Goal: Information Seeking & Learning: Learn about a topic

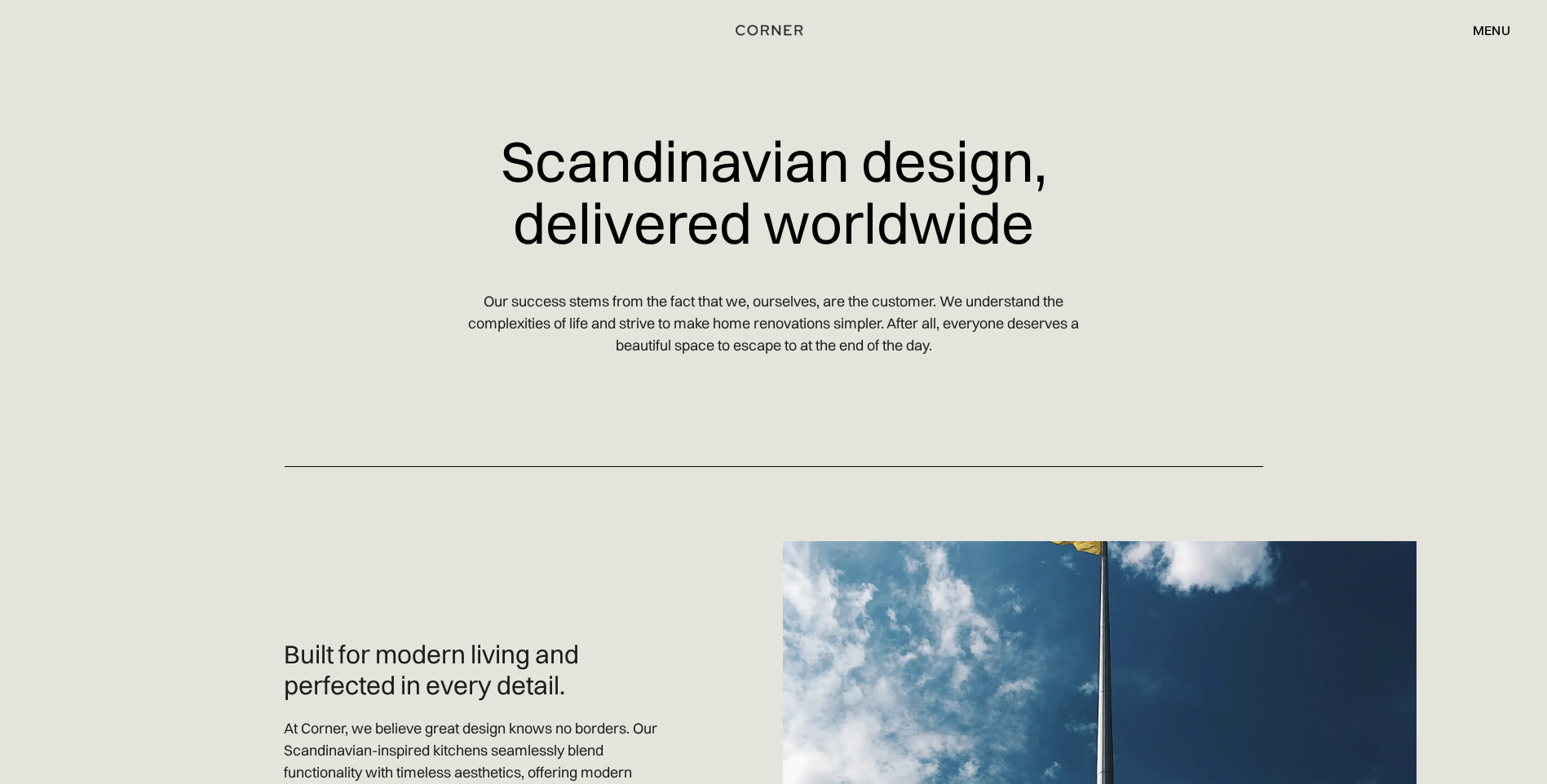
click at [1485, 36] on div "menu" at bounding box center [1491, 30] width 38 height 13
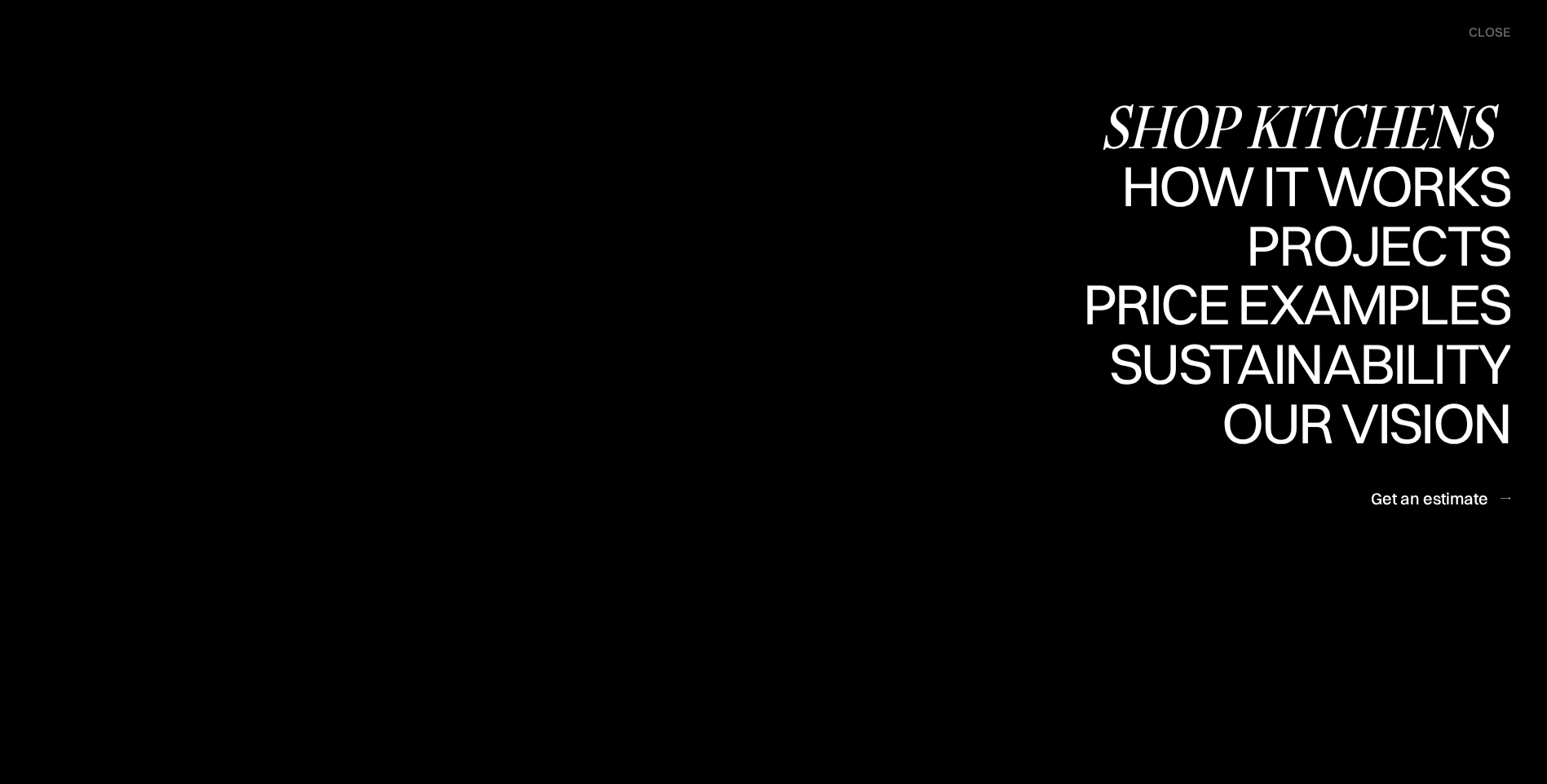
click at [1396, 112] on div "Shop Kitchens" at bounding box center [1304, 126] width 410 height 57
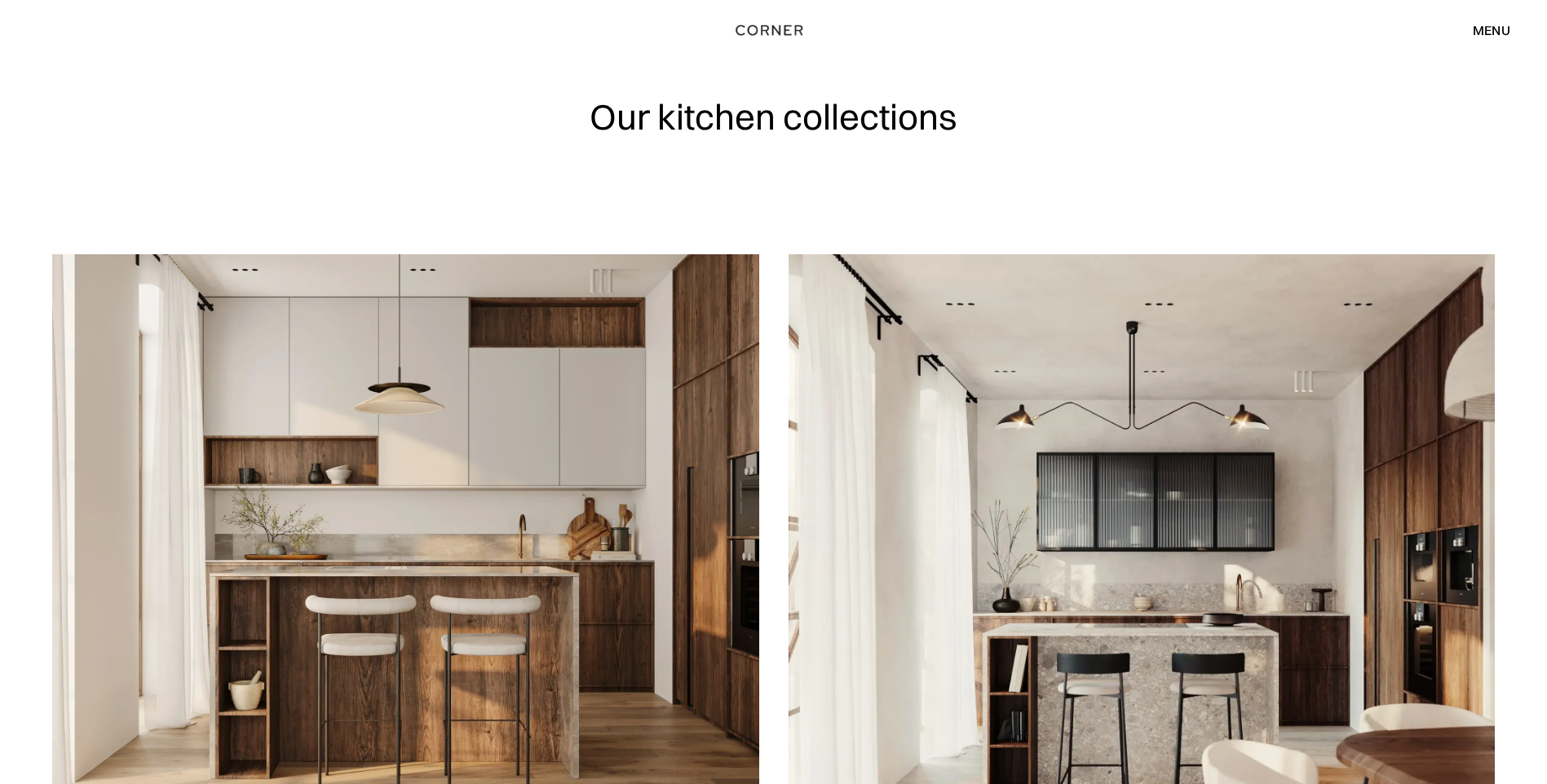
click at [1494, 24] on div "menu" at bounding box center [1491, 30] width 38 height 13
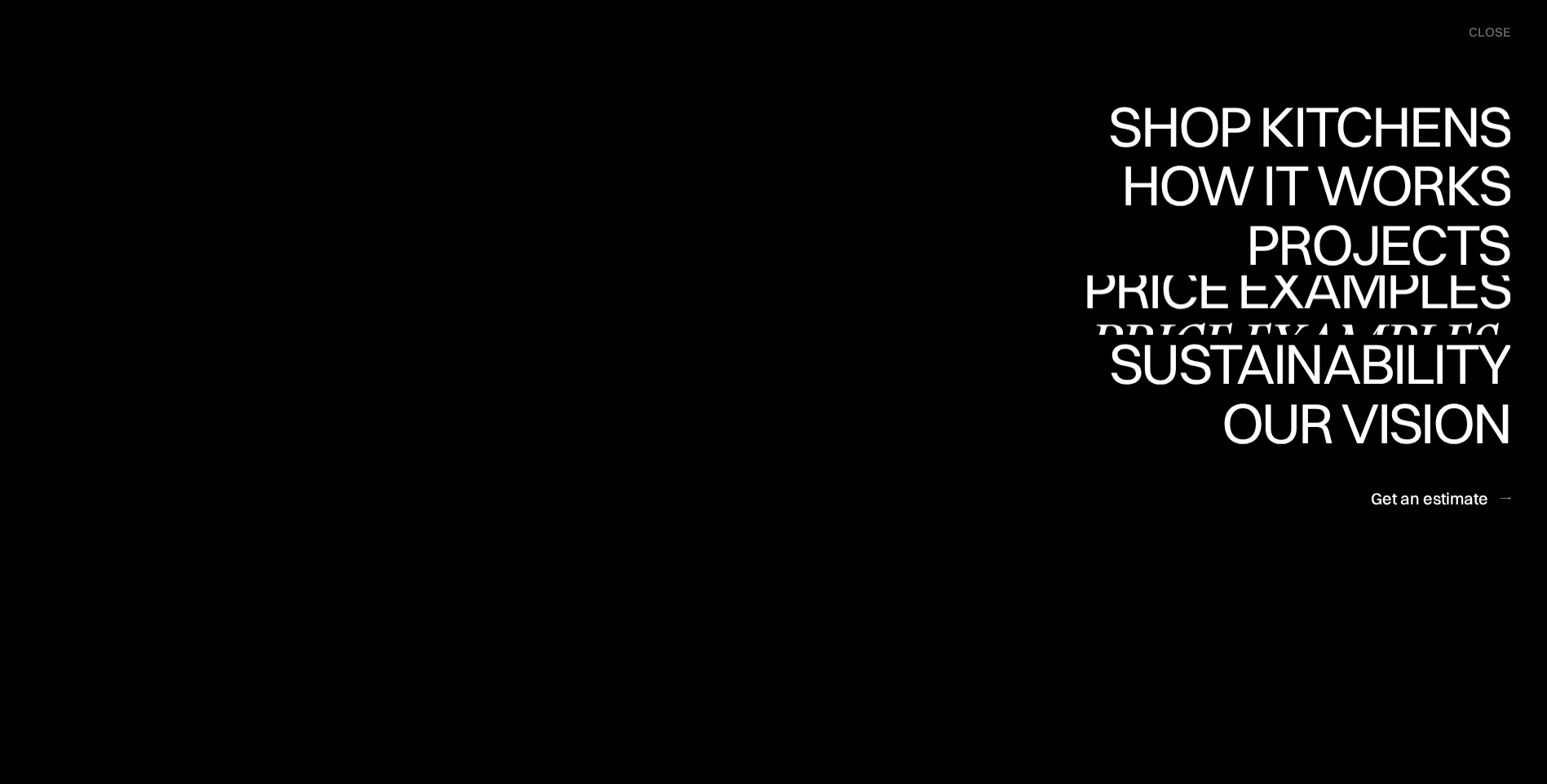
click at [1378, 317] on div "Price examples" at bounding box center [1297, 345] width 427 height 57
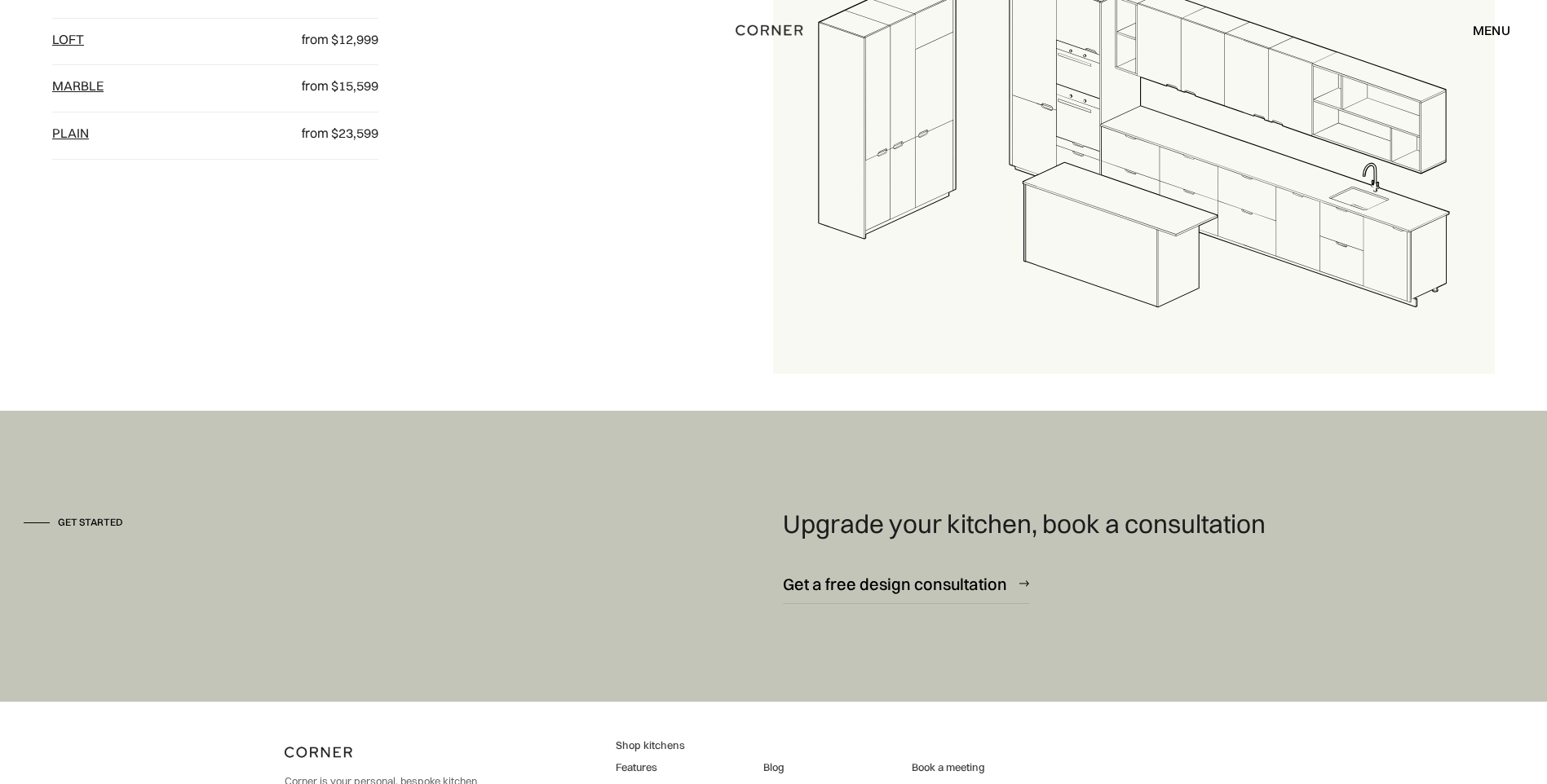
scroll to position [2440, 0]
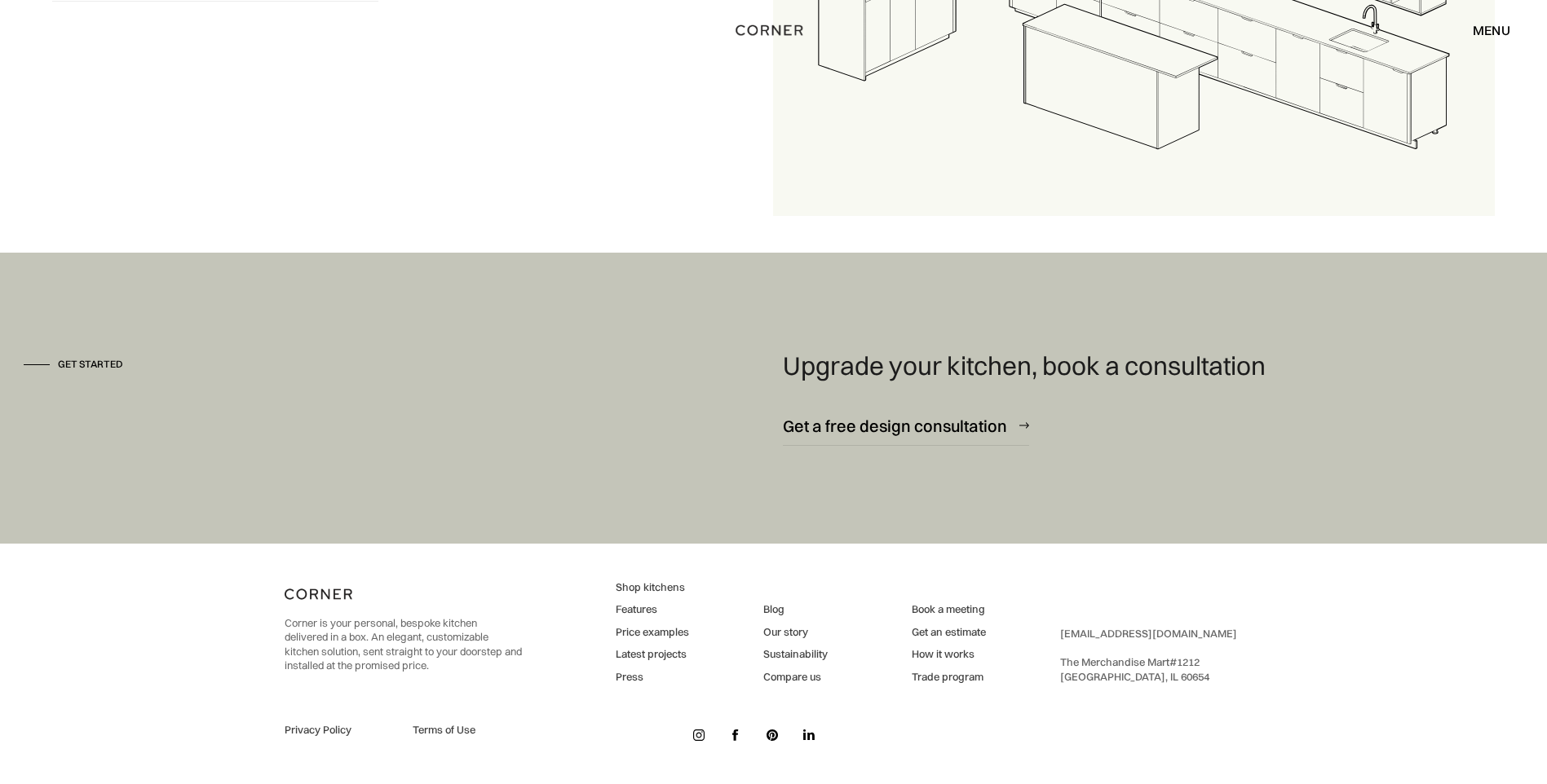
click at [966, 674] on link "Trade program" at bounding box center [948, 677] width 74 height 15
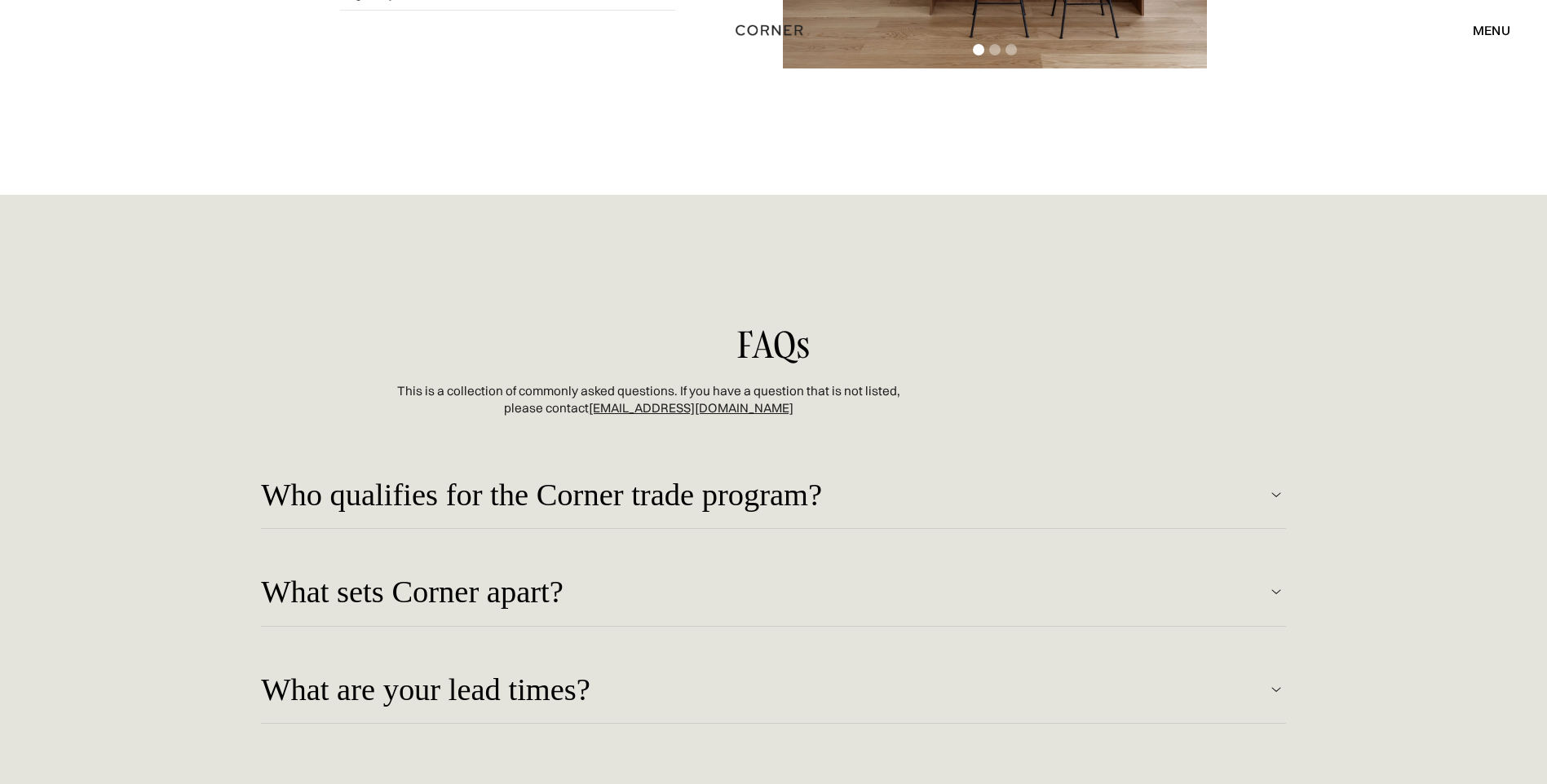
scroll to position [4074, 0]
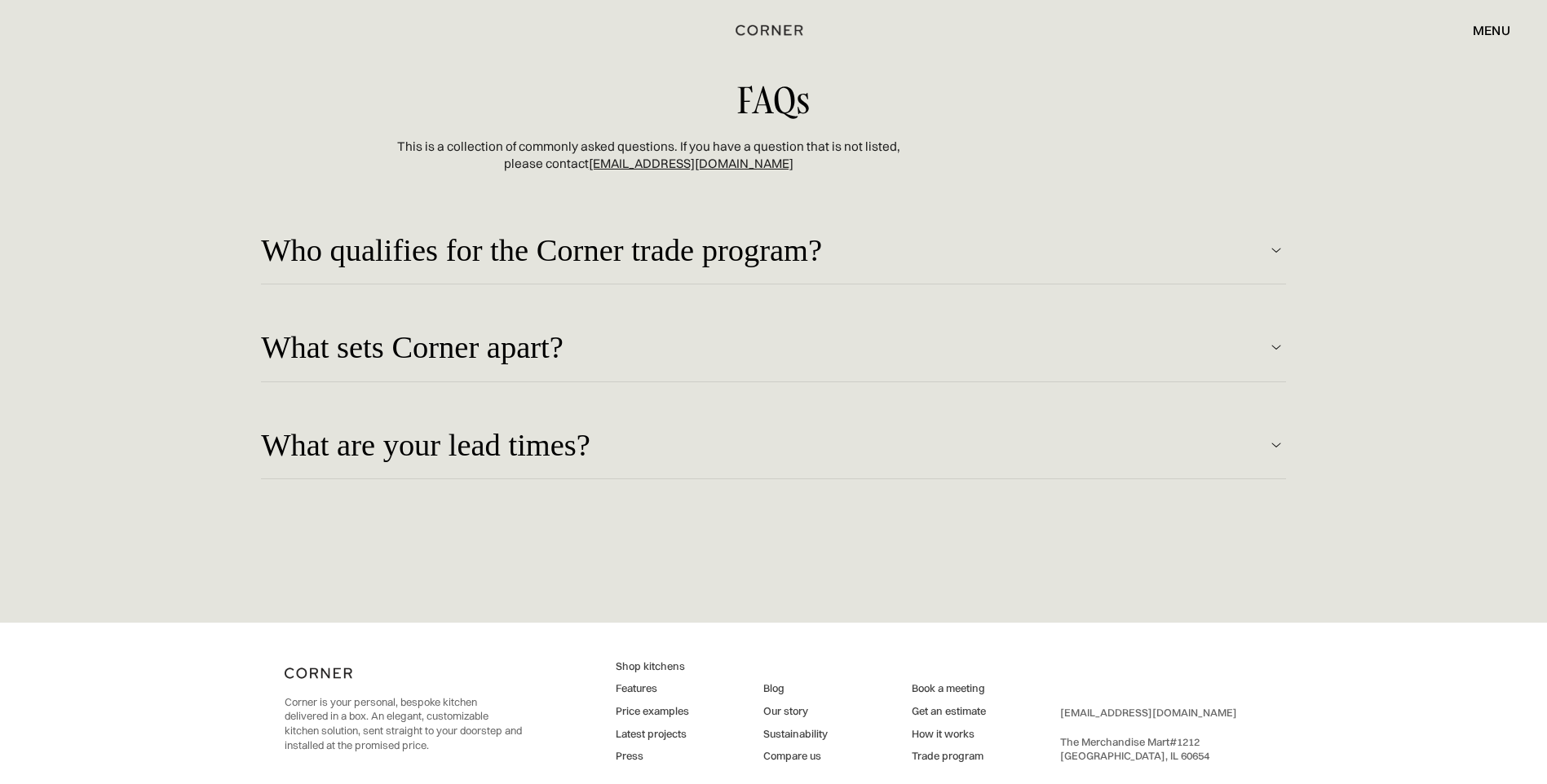
click at [666, 256] on div "Who qualifies for the Corner trade program?" at bounding box center [763, 249] width 1005 height 34
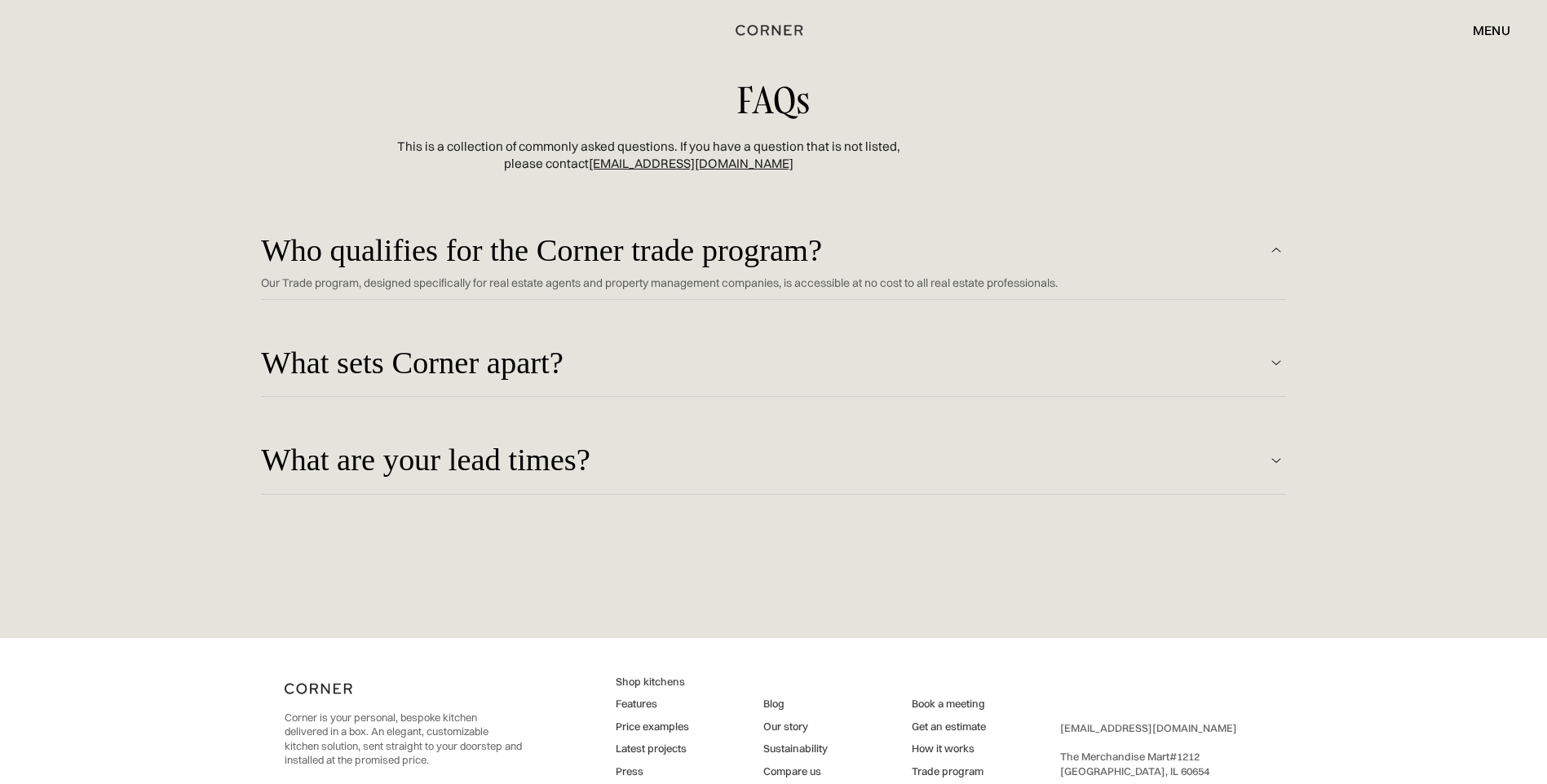
click at [757, 373] on div "What sets Corner apart?" at bounding box center [763, 362] width 1005 height 34
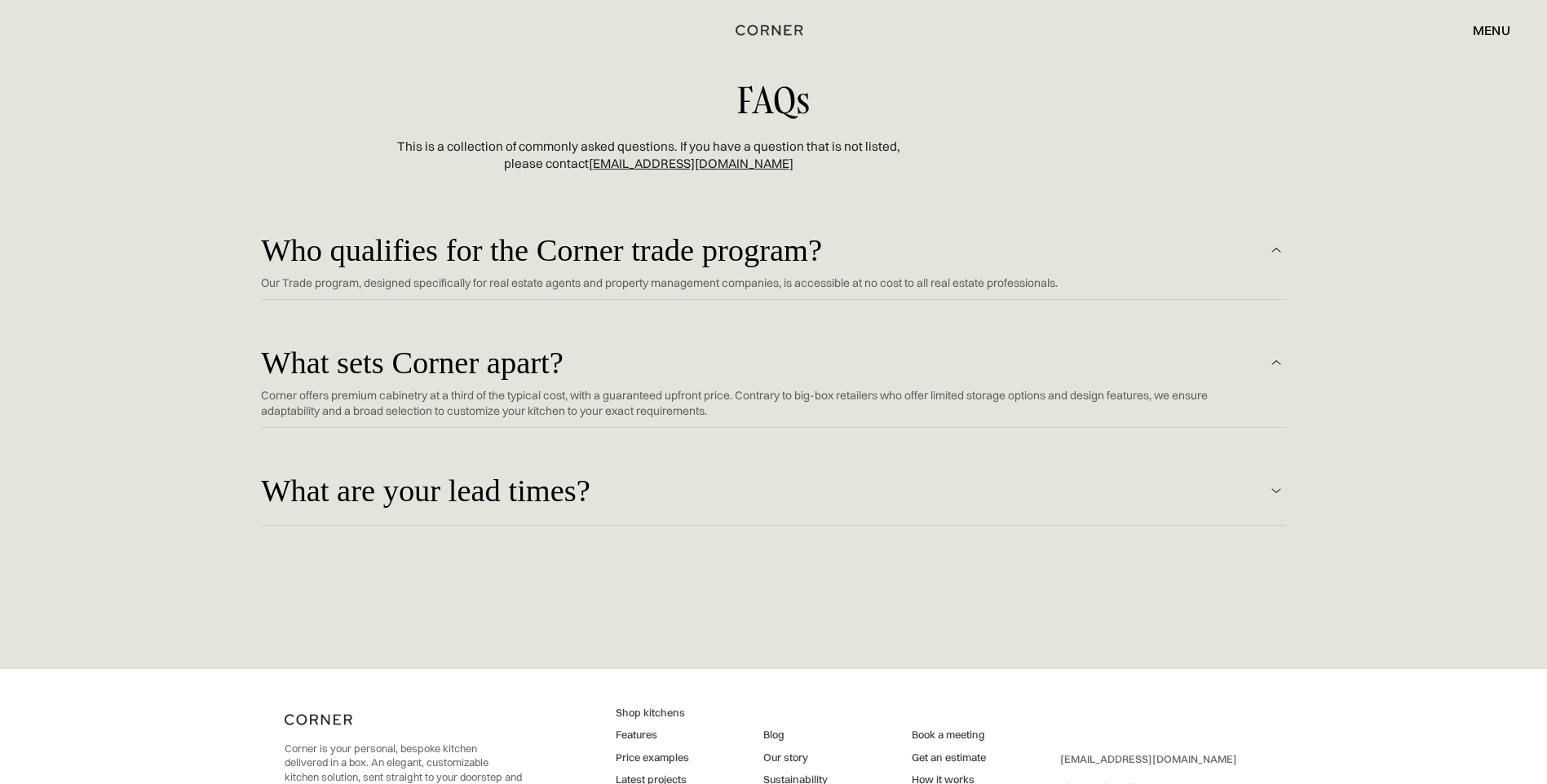
click at [710, 379] on div "What are your lead times?" at bounding box center [763, 362] width 1005 height 34
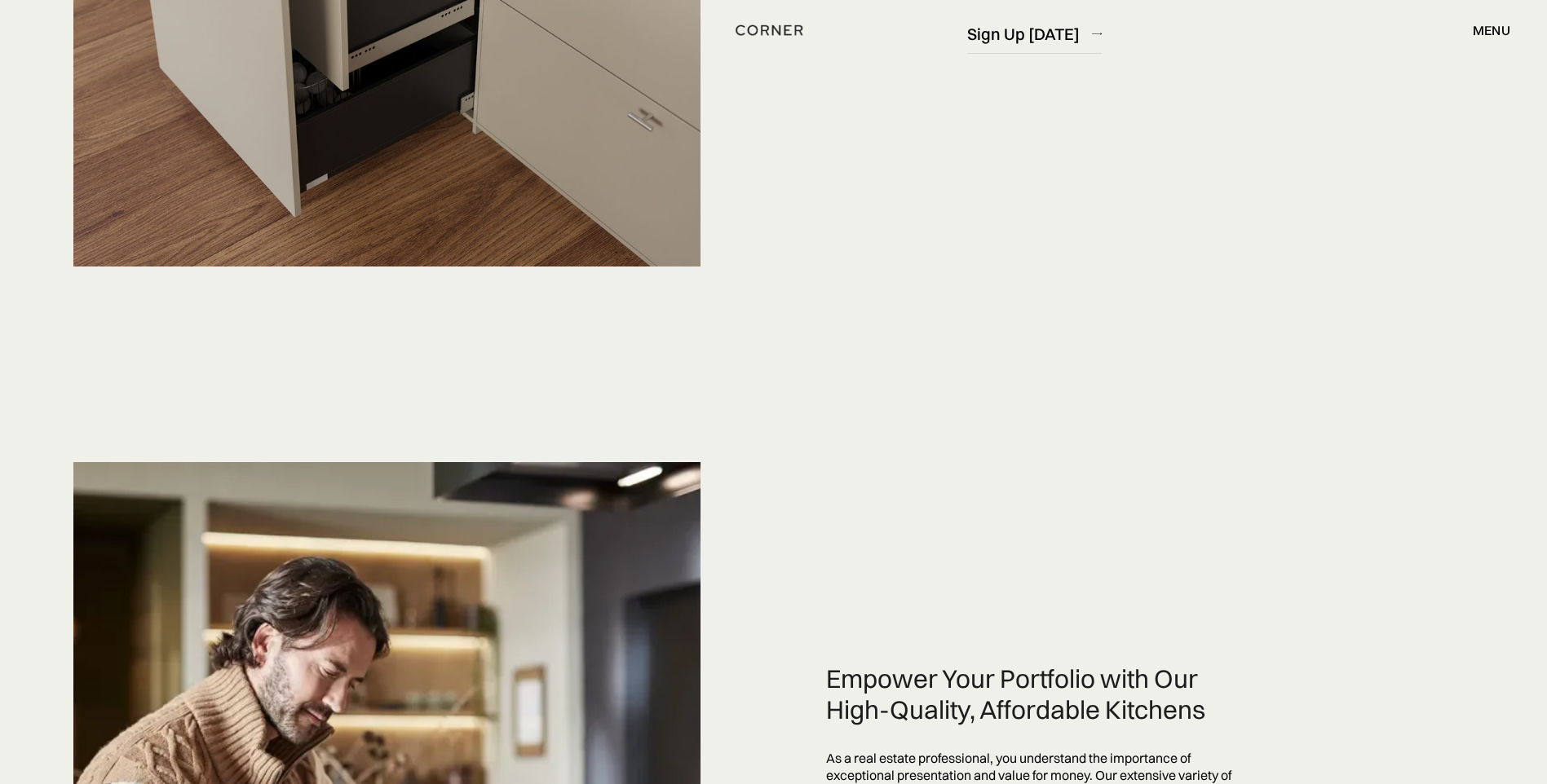
scroll to position [0, 0]
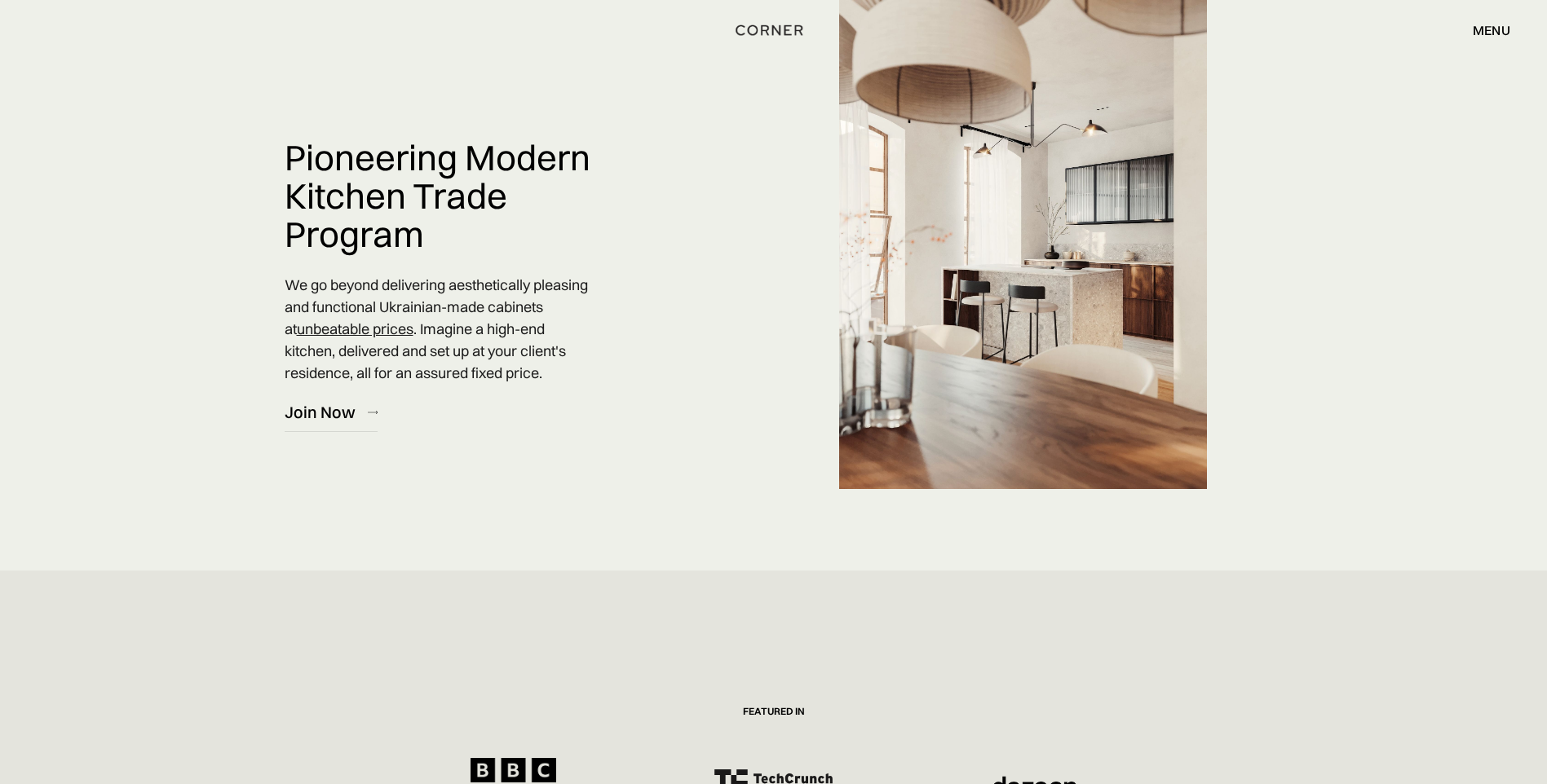
click at [1502, 40] on div "menu close" at bounding box center [1483, 30] width 53 height 28
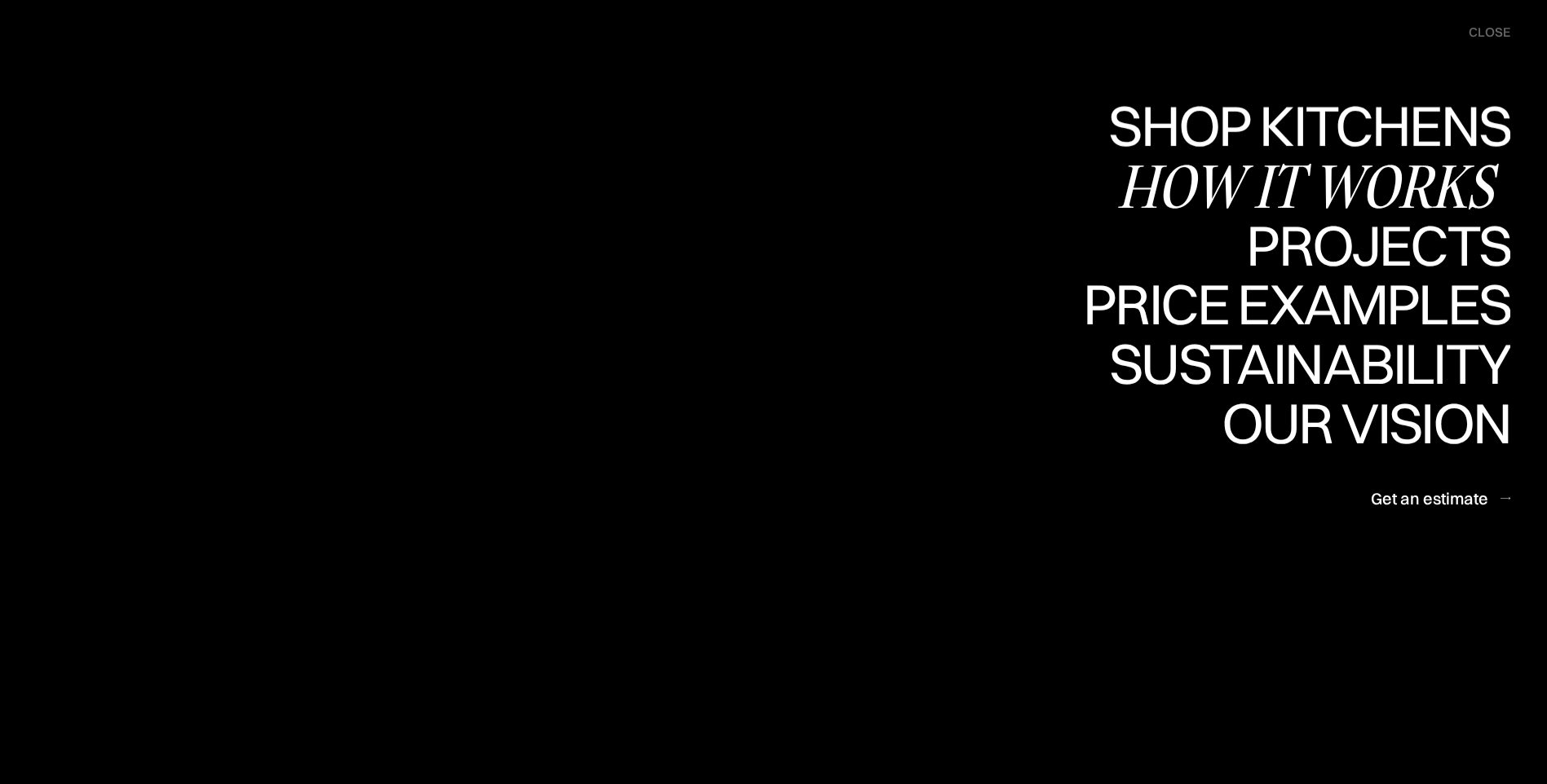
click at [1410, 174] on div "How it works" at bounding box center [1313, 186] width 393 height 57
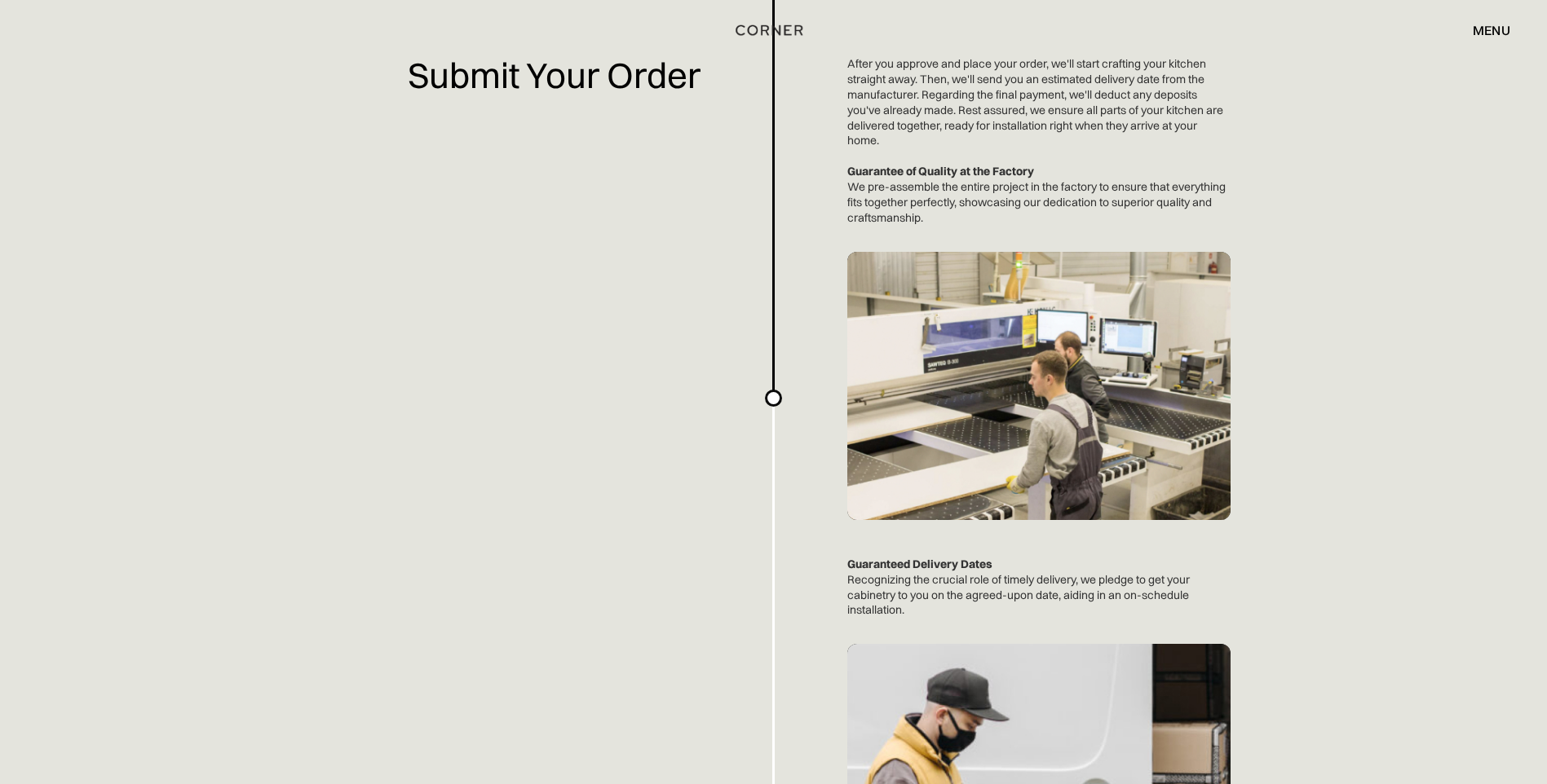
scroll to position [3015, 0]
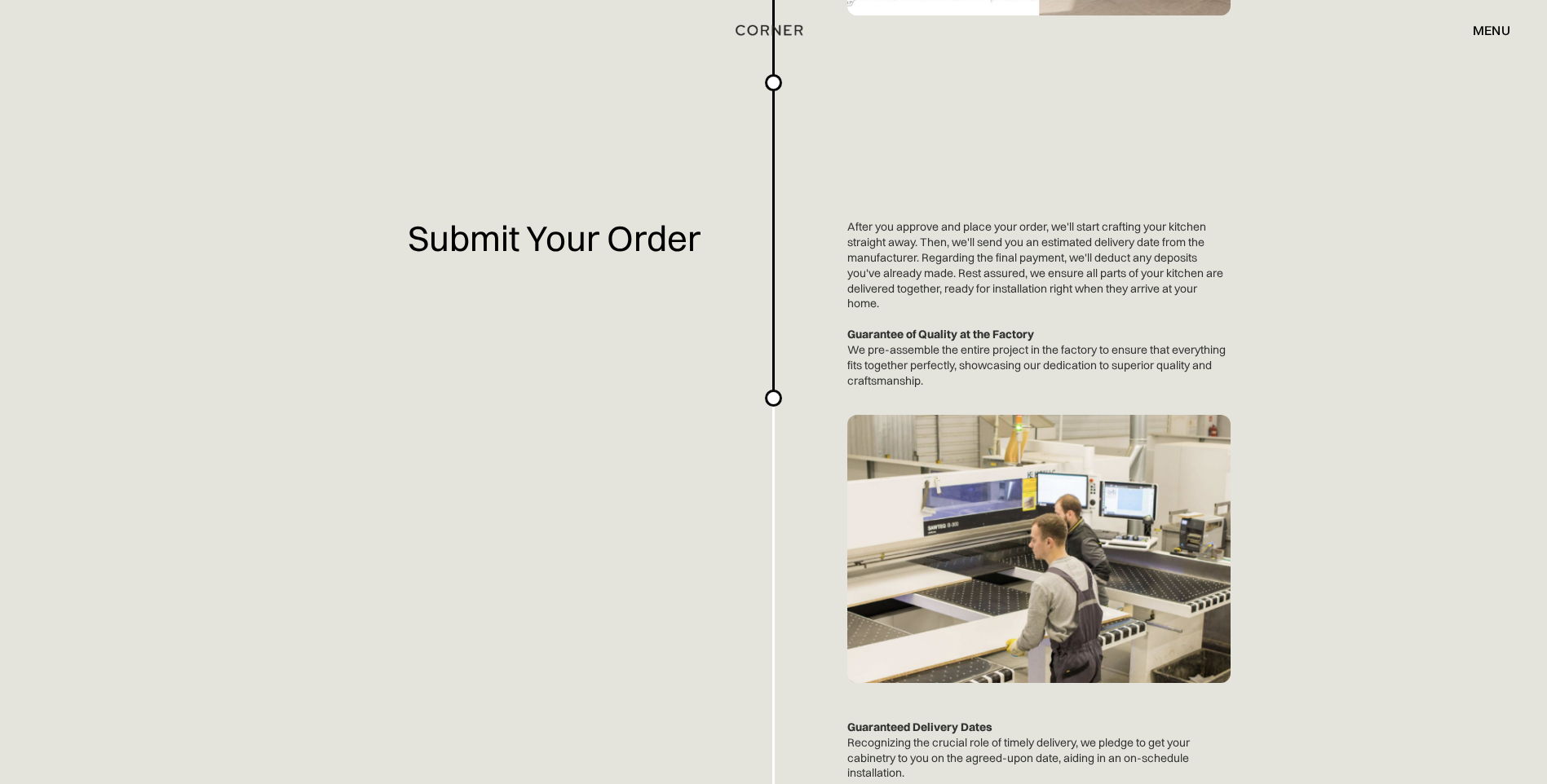
click at [1499, 19] on div "menu close" at bounding box center [1483, 30] width 53 height 28
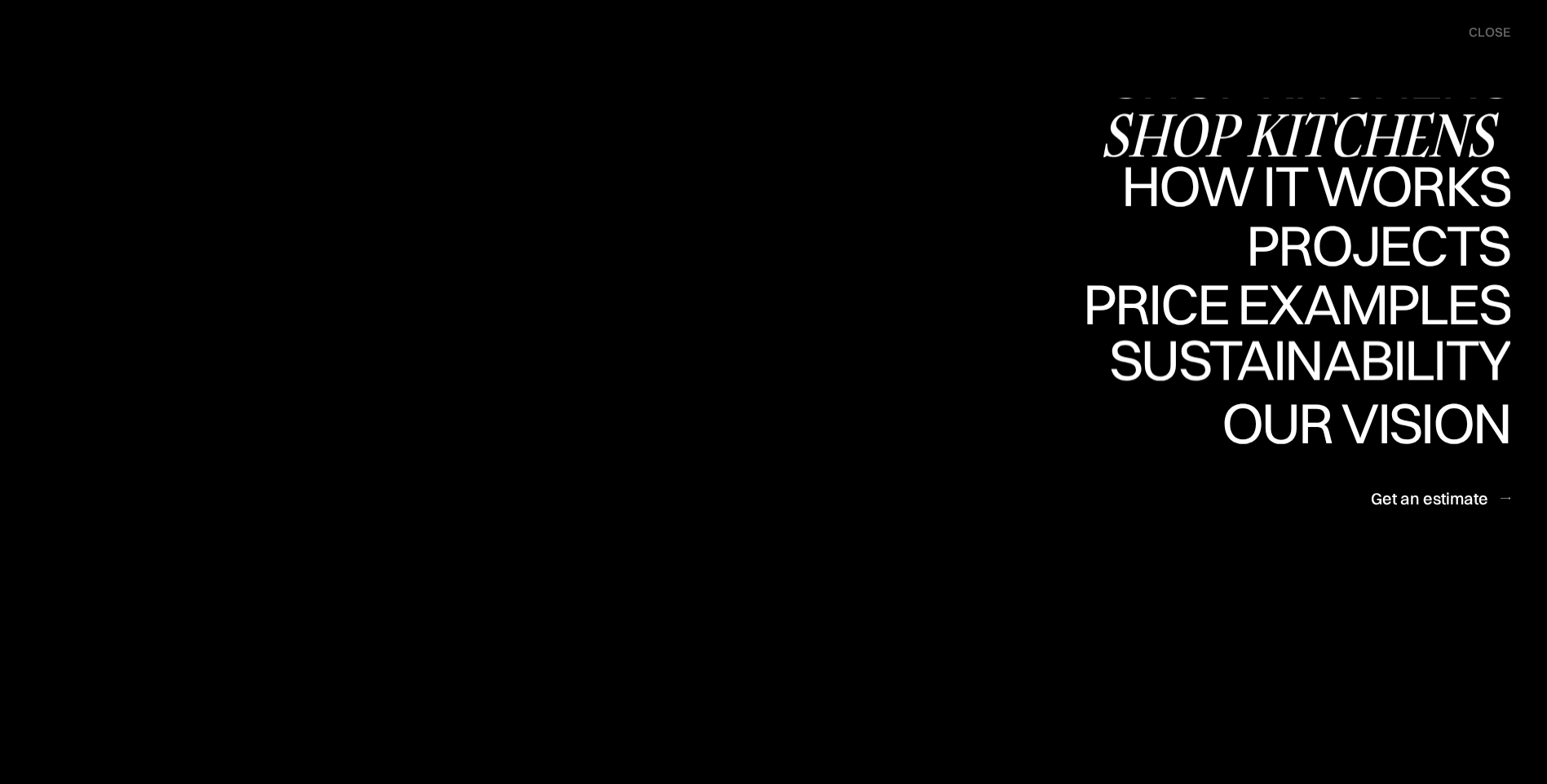
click at [1413, 121] on div "Shop Kitchens" at bounding box center [1304, 134] width 410 height 57
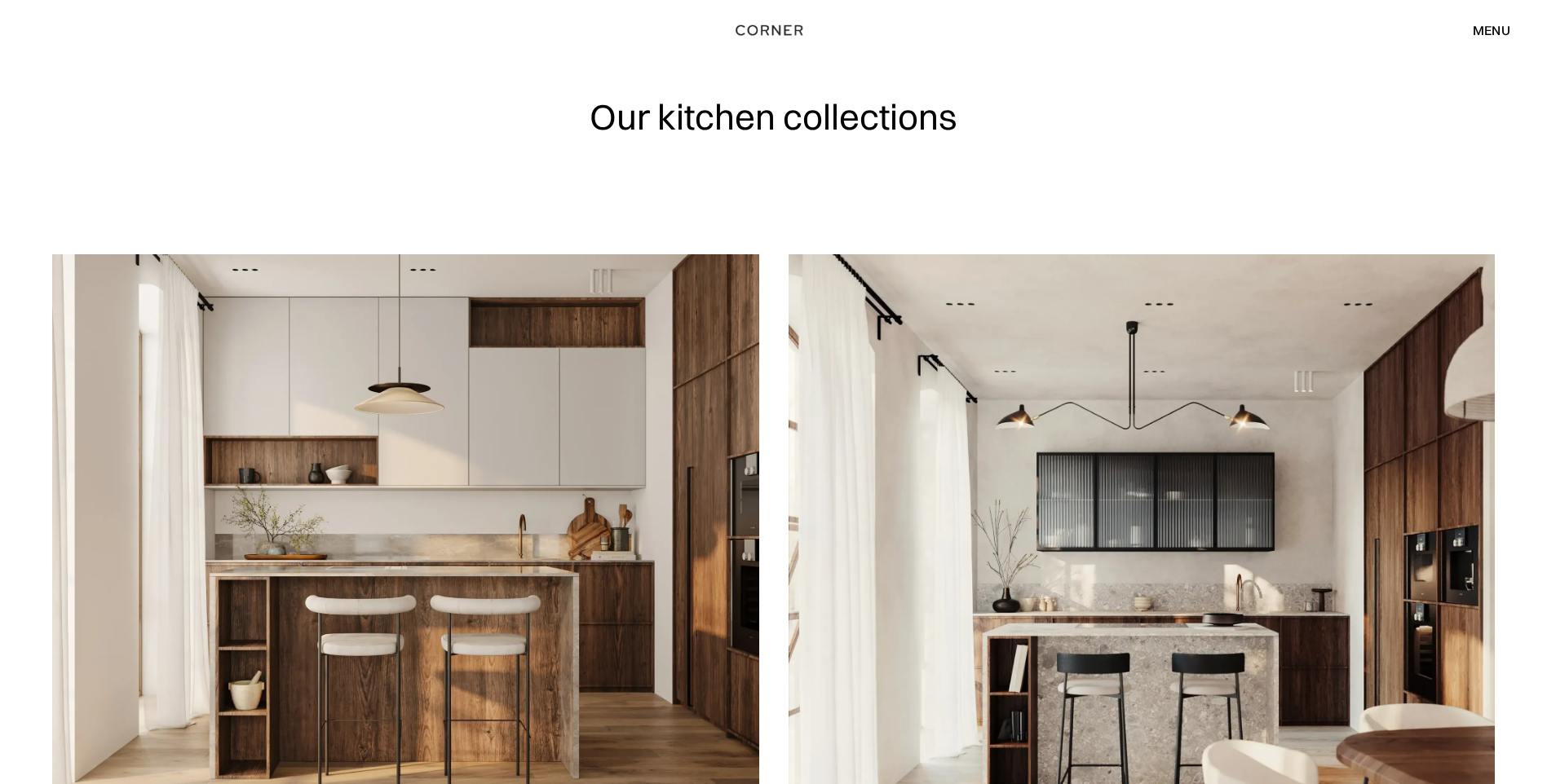
scroll to position [244, 0]
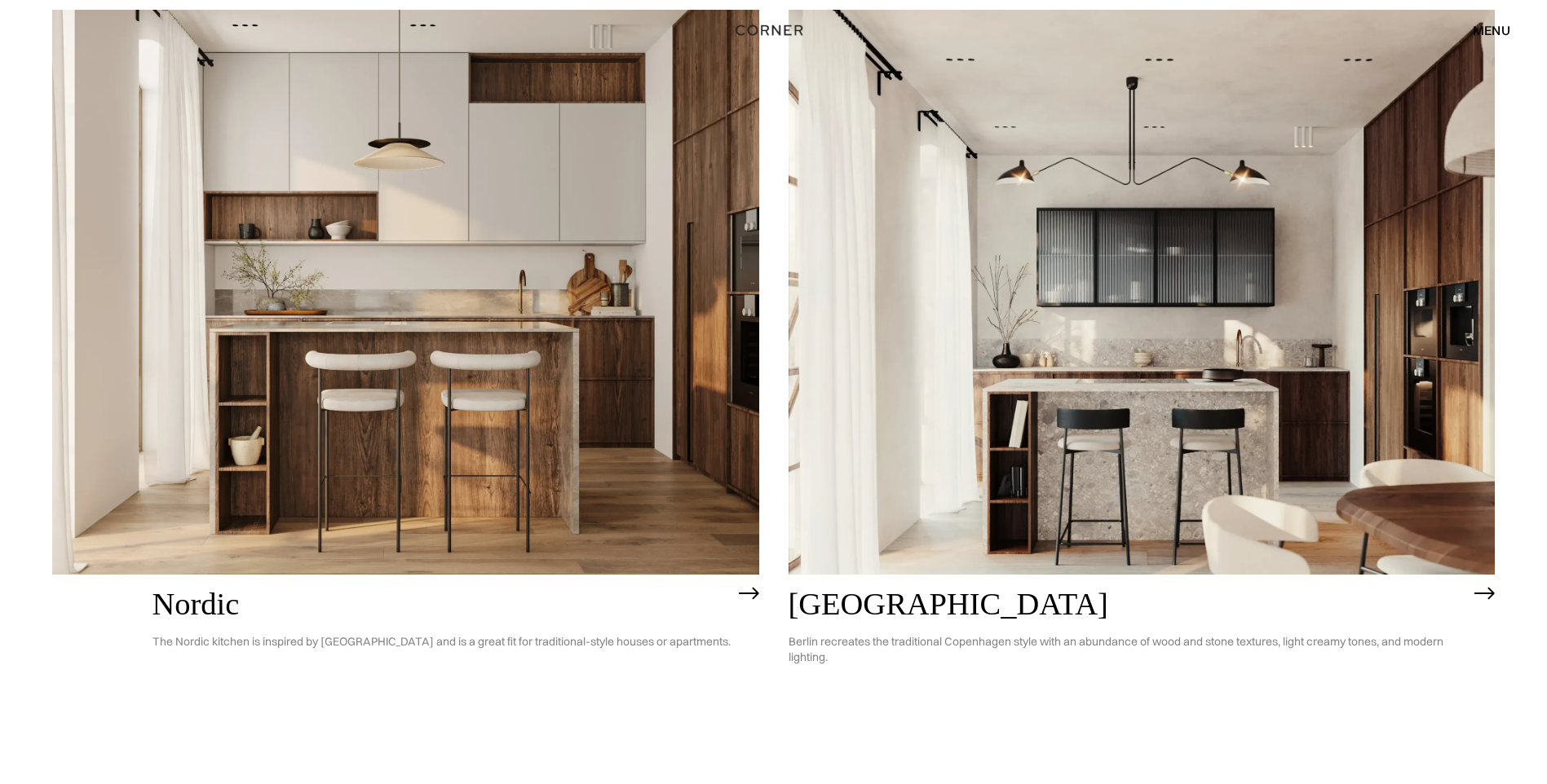
click at [709, 591] on h2 "Nordic" at bounding box center [441, 604] width 578 height 34
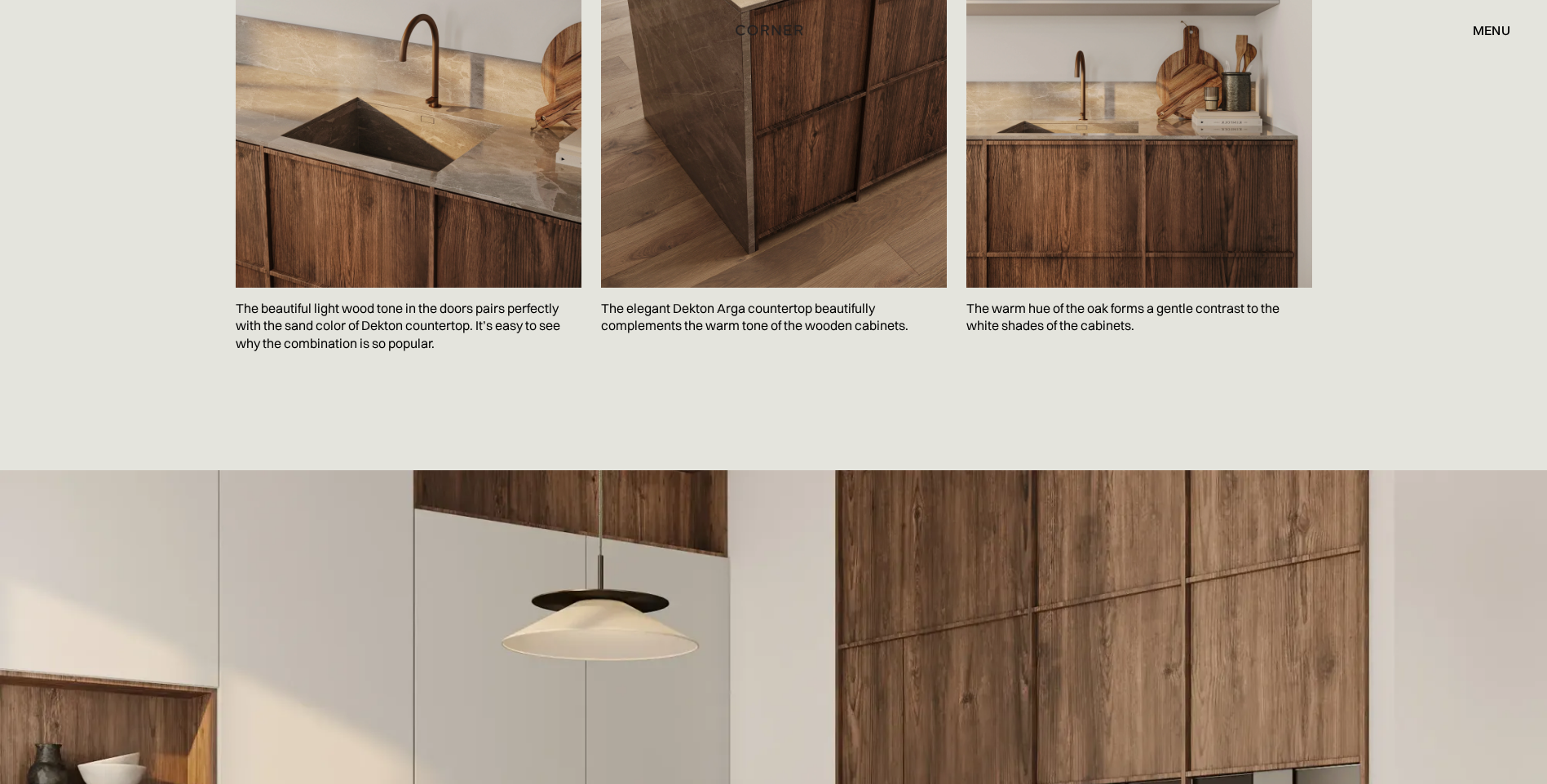
scroll to position [2445, 0]
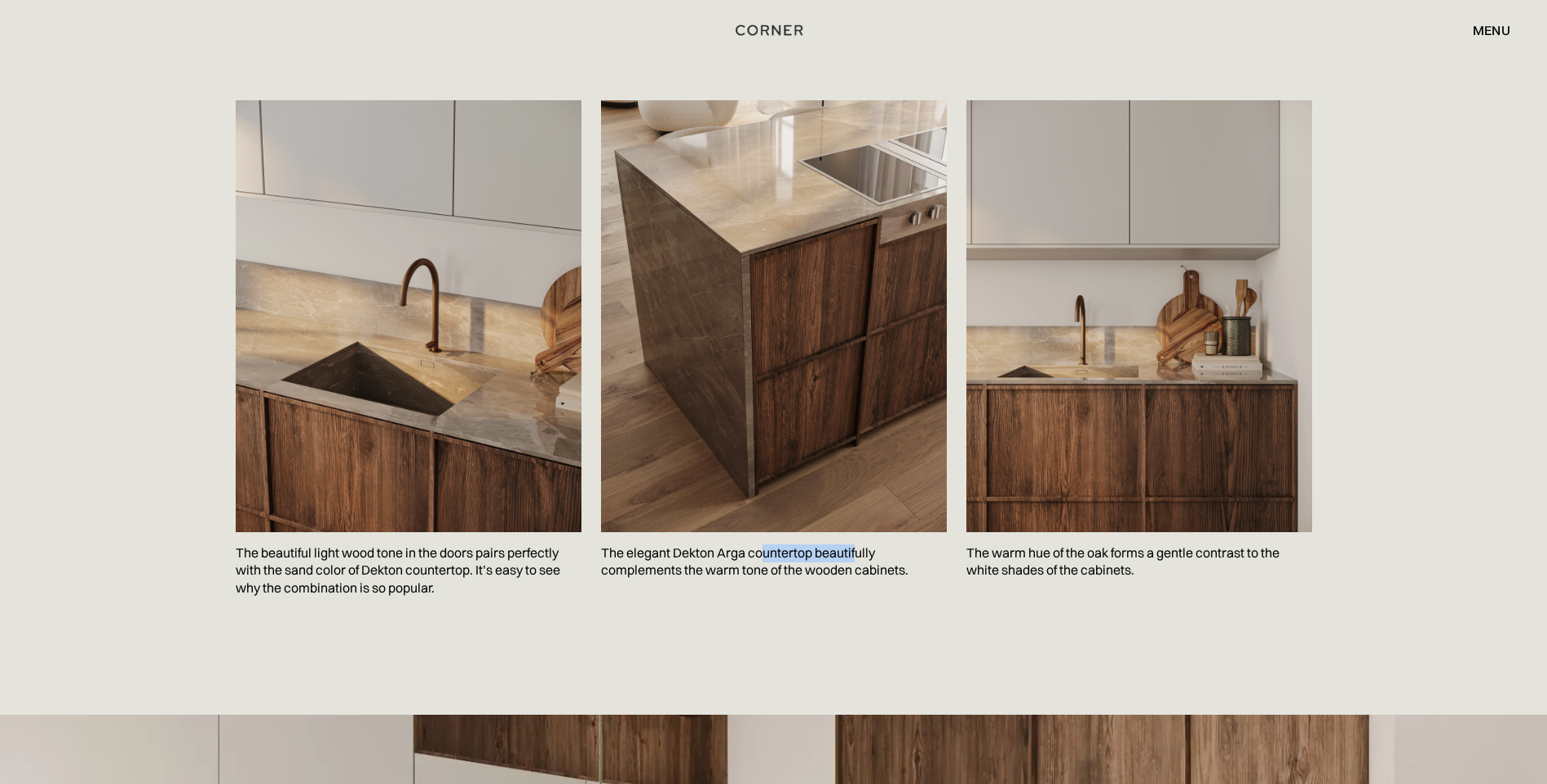
drag, startPoint x: 778, startPoint y: 518, endPoint x: 865, endPoint y: 530, distance: 87.8
click at [865, 532] on p "The elegant Dekton Arga countertop beautifully complements the warm tone of the…" at bounding box center [774, 561] width 345 height 59
drag, startPoint x: 865, startPoint y: 530, endPoint x: 886, endPoint y: 537, distance: 22.1
click at [886, 537] on p "The elegant Dekton Arga countertop beautifully complements the warm tone of the…" at bounding box center [774, 561] width 345 height 59
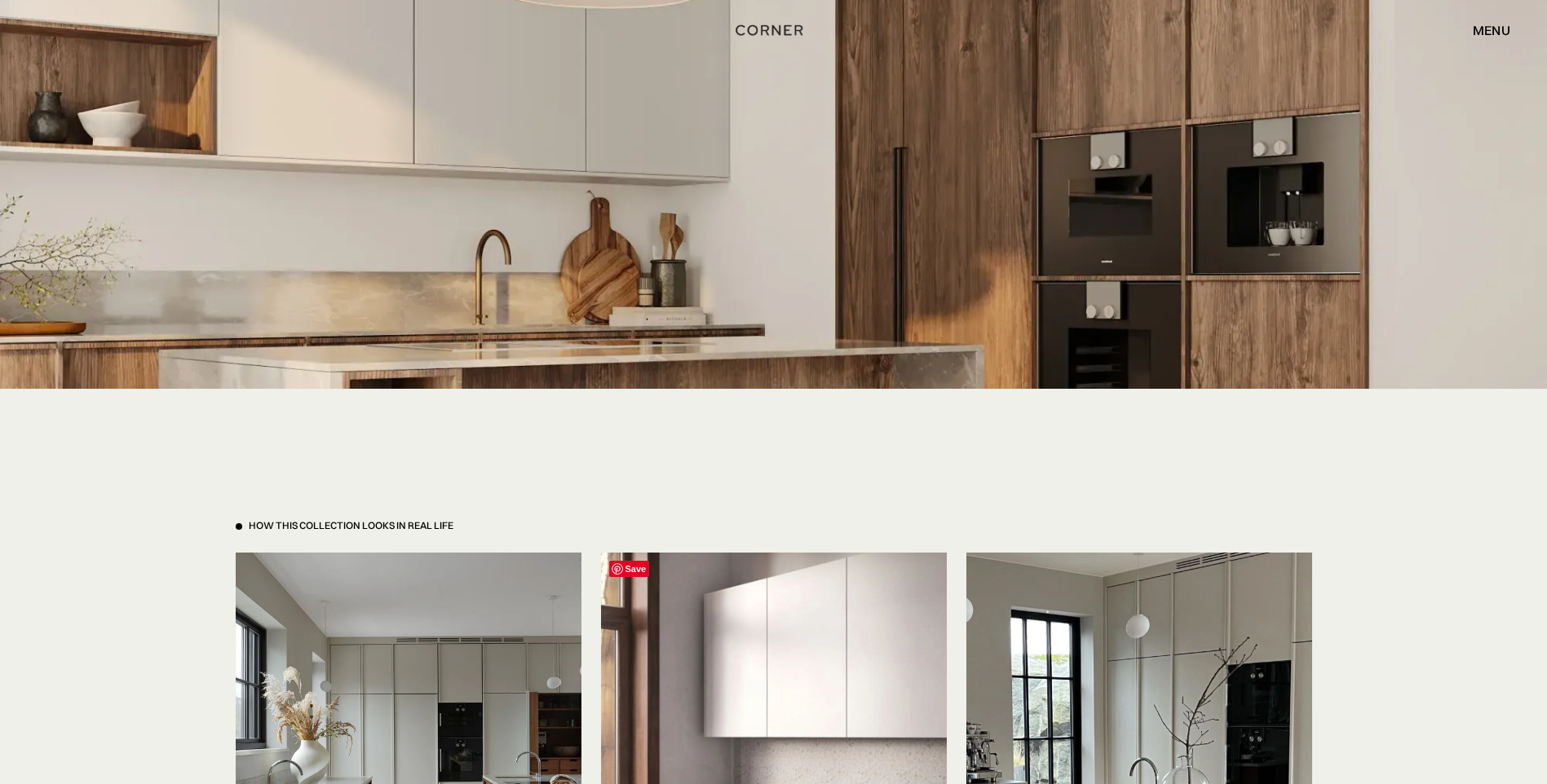
scroll to position [3749, 0]
